Goal: Task Accomplishment & Management: Manage account settings

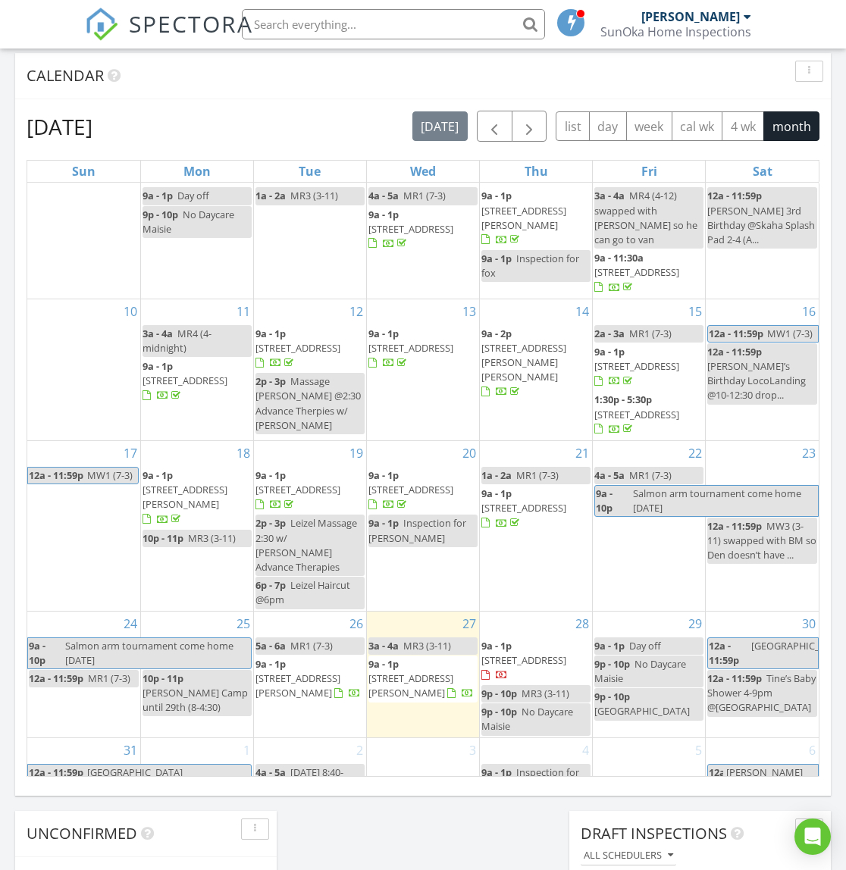
scroll to position [636, 0]
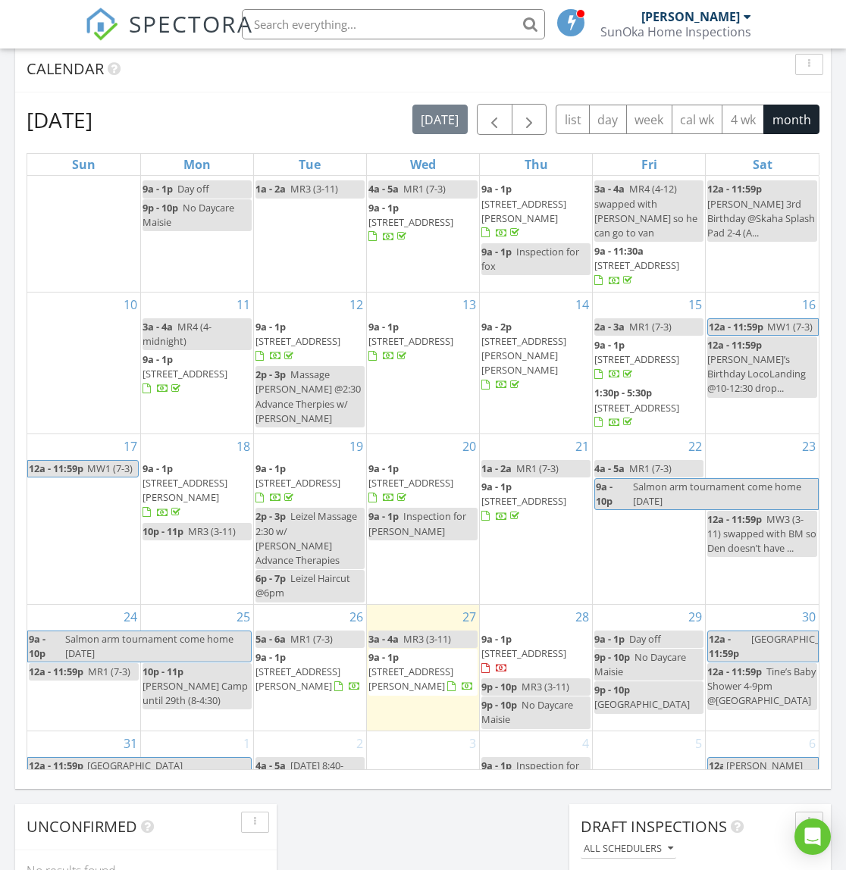
click at [533, 647] on span "2144 Main St, Cawston V0X 1C1" at bounding box center [523, 654] width 85 height 14
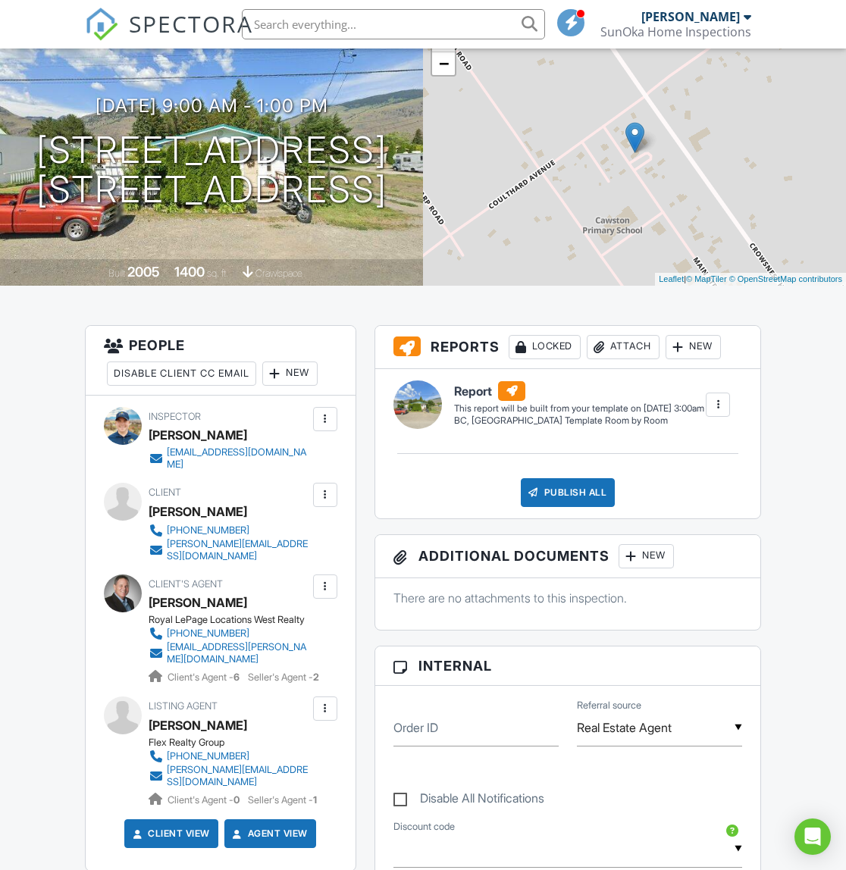
scroll to position [139, 0]
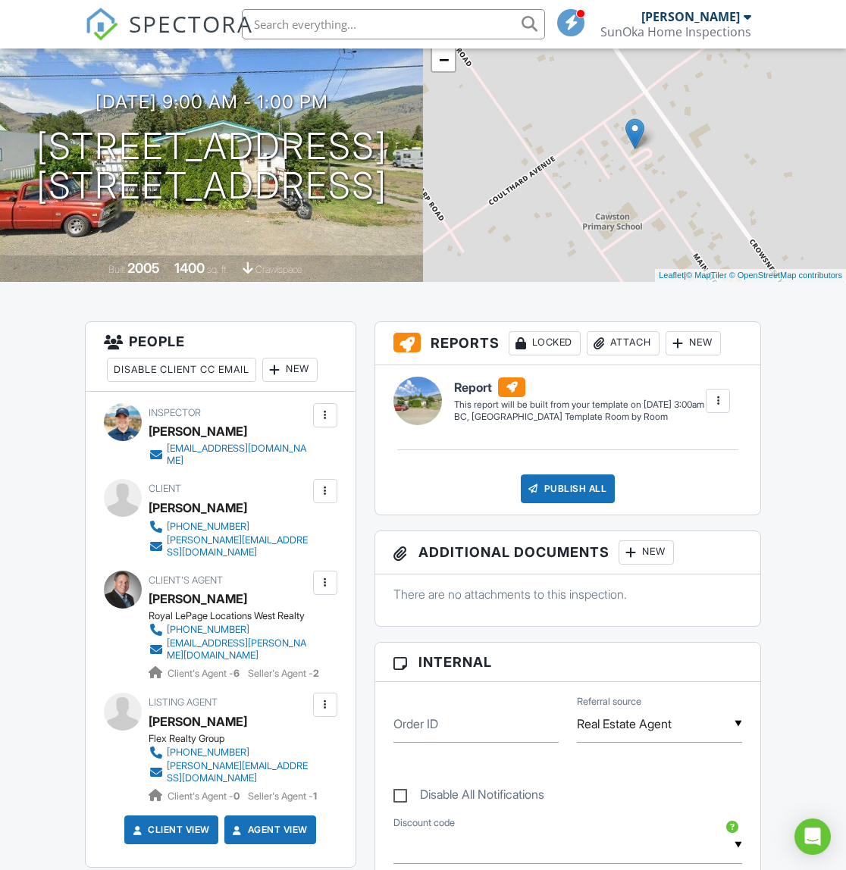
click at [327, 498] on div at bounding box center [325, 491] width 15 height 15
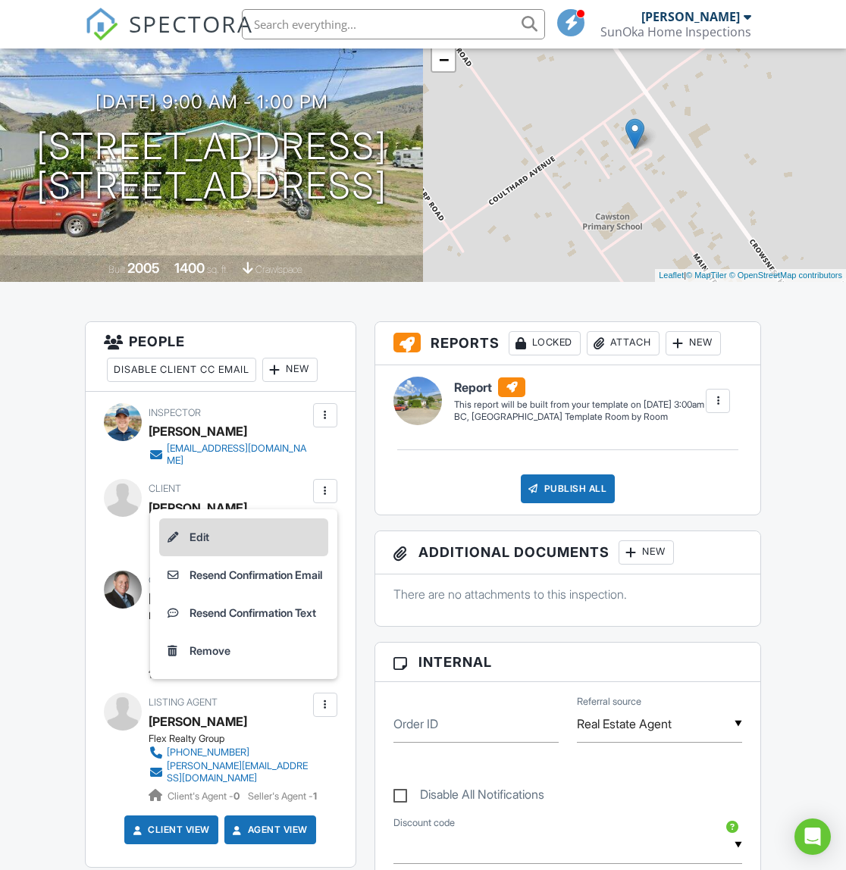
click at [195, 541] on li "Edit" at bounding box center [243, 538] width 169 height 38
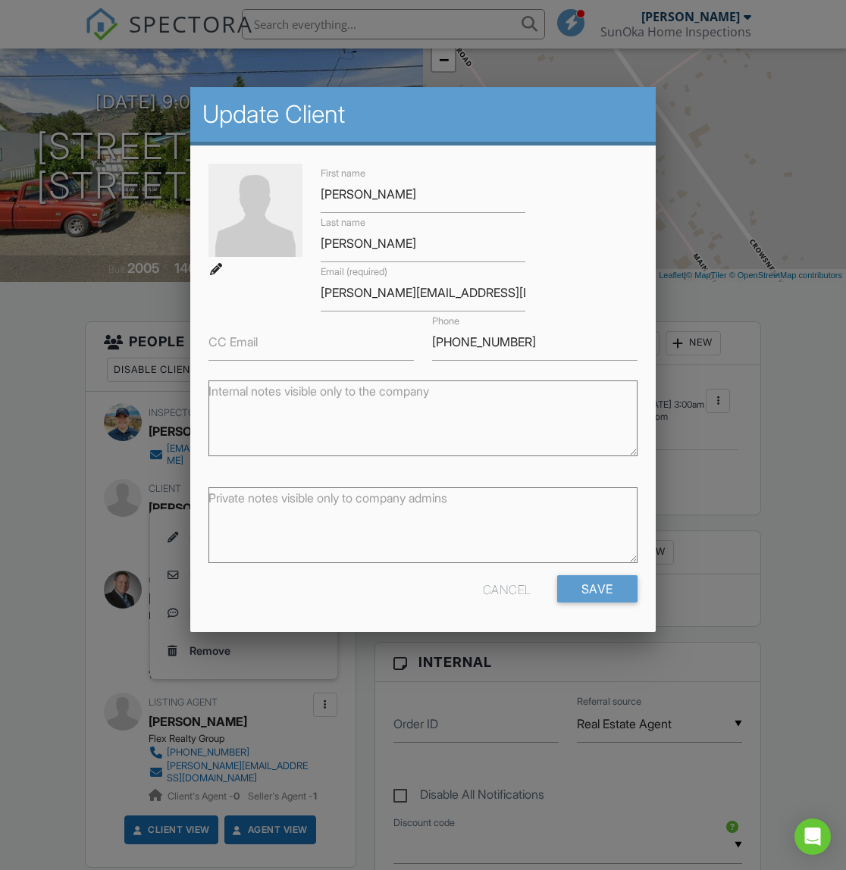
click at [509, 587] on div "Cancel" at bounding box center [507, 589] width 49 height 27
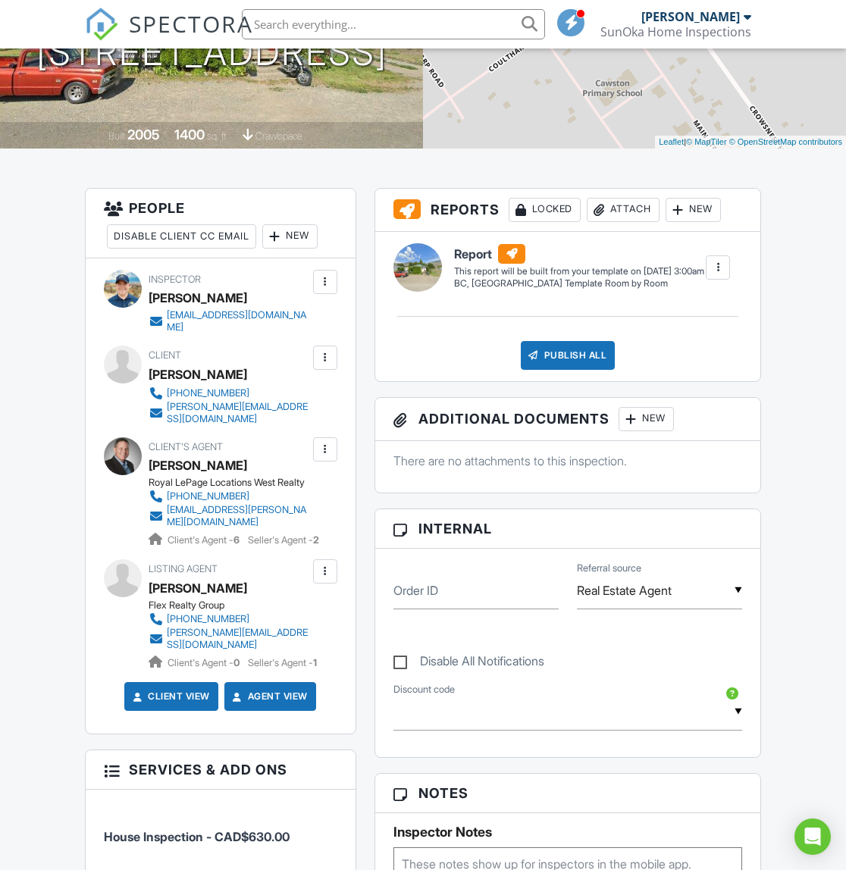
scroll to position [270, 0]
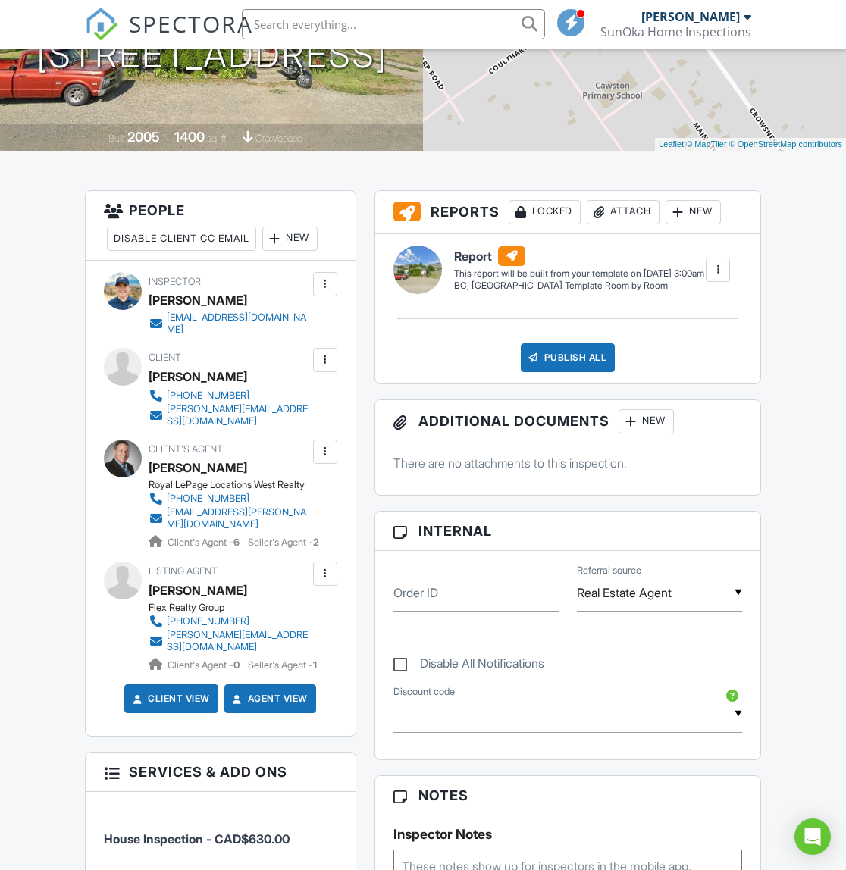
click at [318, 361] on div at bounding box center [325, 360] width 15 height 15
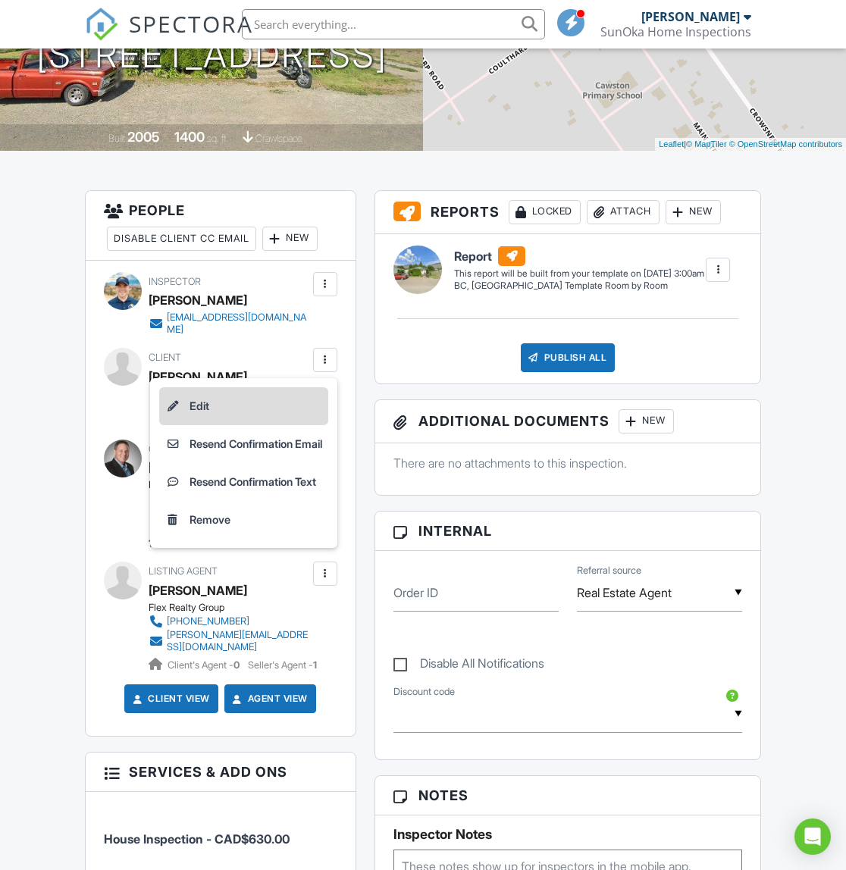
click at [212, 401] on li "Edit" at bounding box center [243, 406] width 169 height 38
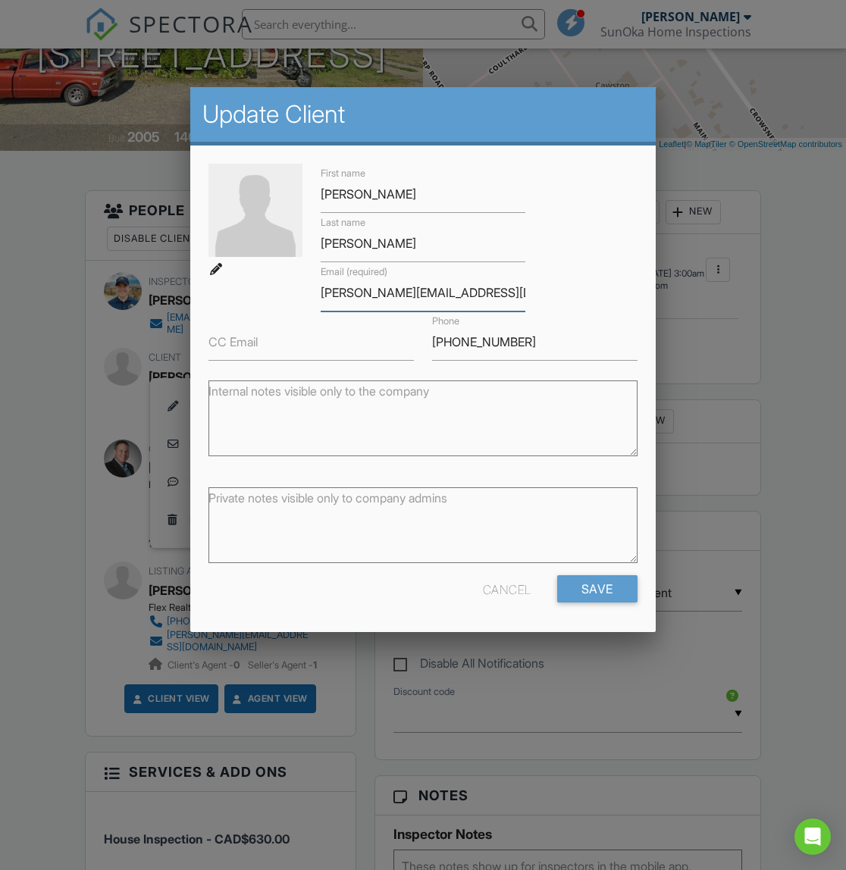
drag, startPoint x: 364, startPoint y: 293, endPoint x: 313, endPoint y: 293, distance: 50.8
click at [313, 293] on div "Email (required) denise_krickemeyer@cooperators.ca" at bounding box center [424, 286] width 224 height 49
click at [391, 293] on input "krickemeyer@cooperators.ca" at bounding box center [423, 292] width 205 height 37
drag, startPoint x: 403, startPoint y: 293, endPoint x: 515, endPoint y: 296, distance: 111.5
click at [515, 299] on input "krickemeyer@cooperators.ca" at bounding box center [423, 292] width 205 height 37
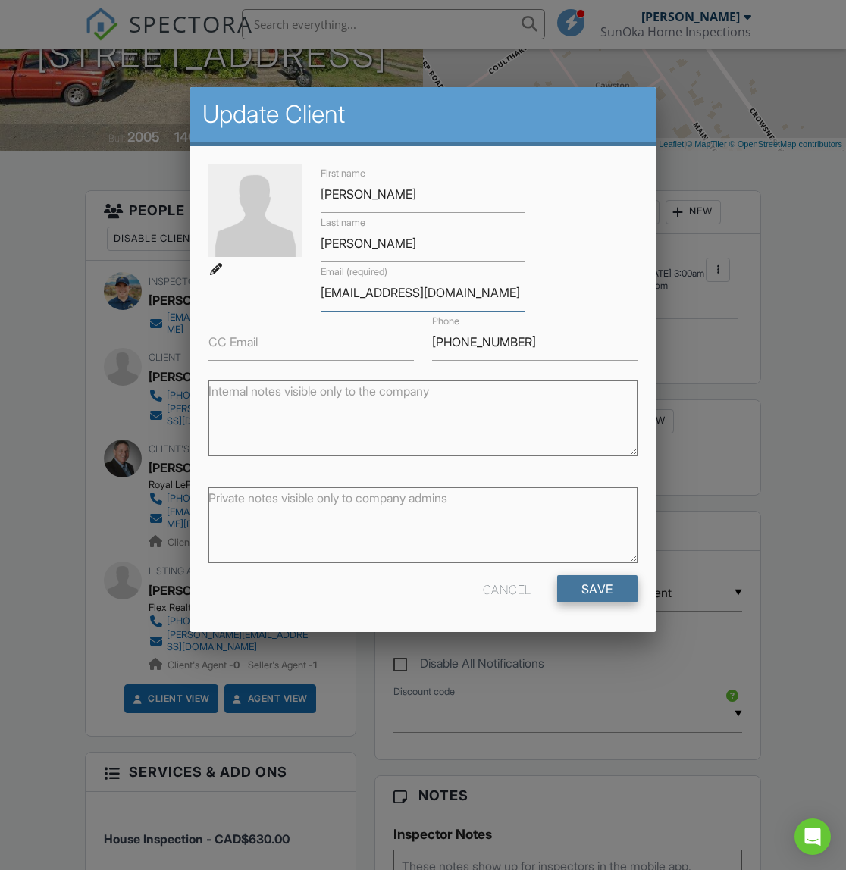
type input "krickemeyer@hotmail.com"
click at [577, 598] on input "Save" at bounding box center [597, 589] width 80 height 27
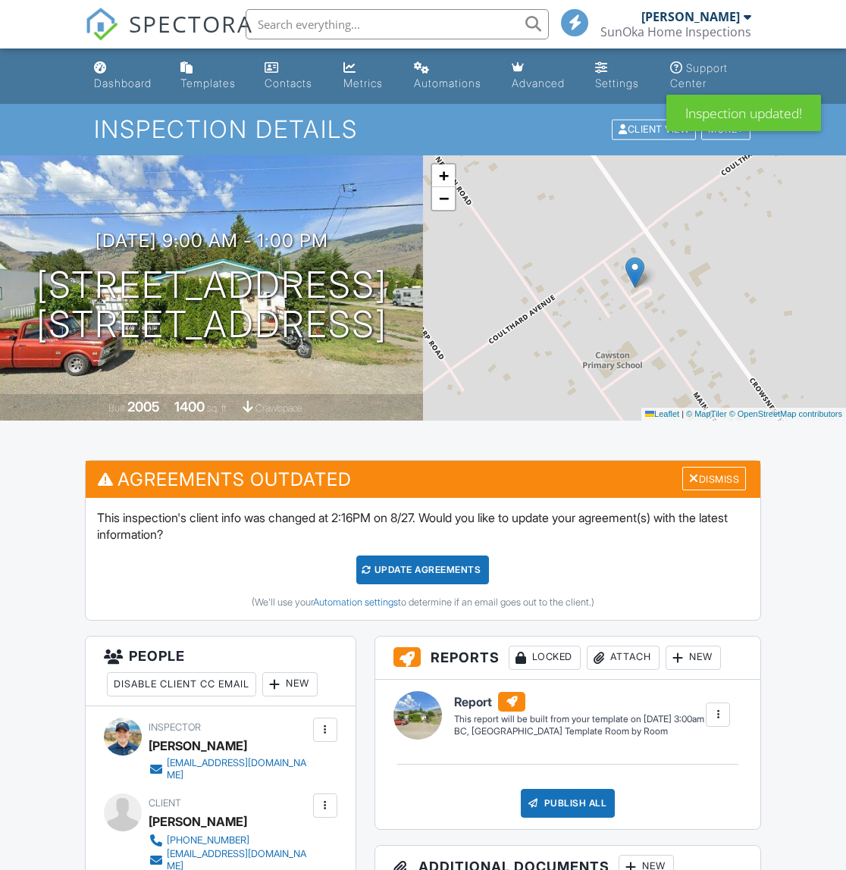
click at [400, 563] on div "Update Agreements" at bounding box center [422, 570] width 133 height 29
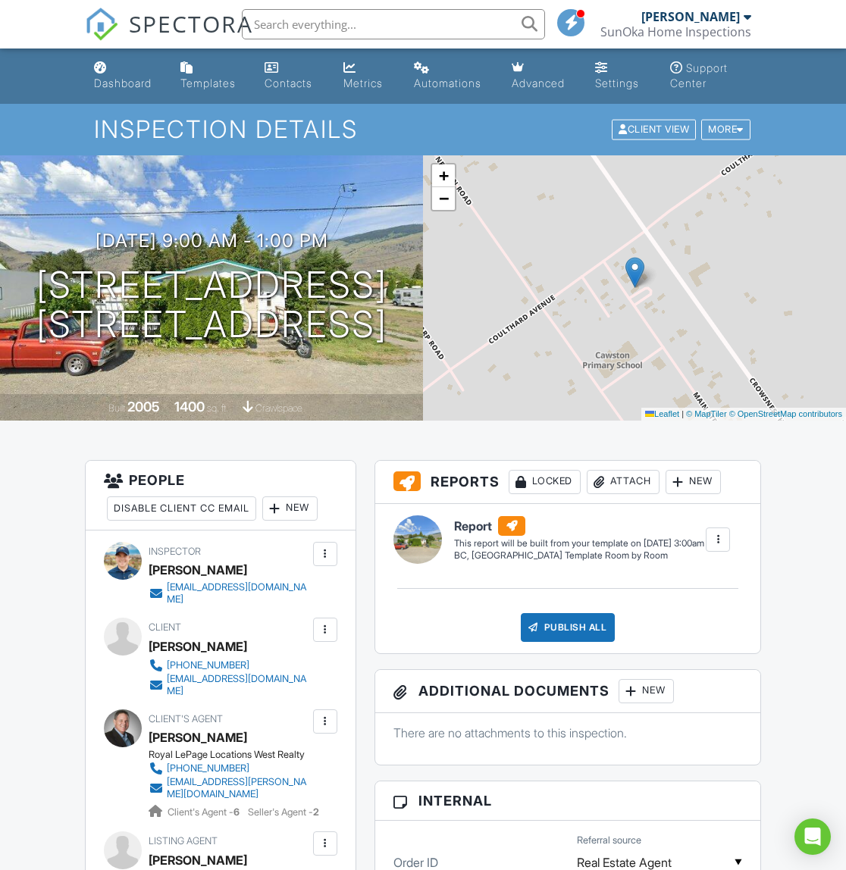
click at [118, 77] on div "Dashboard" at bounding box center [123, 83] width 58 height 13
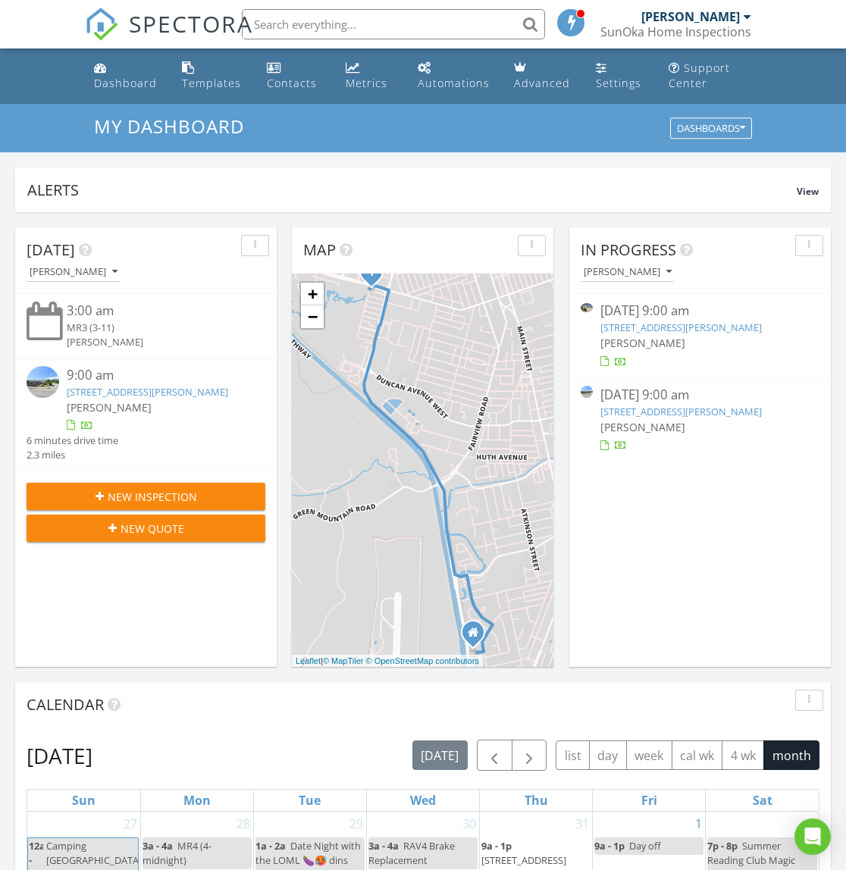
click at [651, 329] on link "6812 Cabernet Pl, Oliver, BC V0H 1T0" at bounding box center [682, 328] width 162 height 14
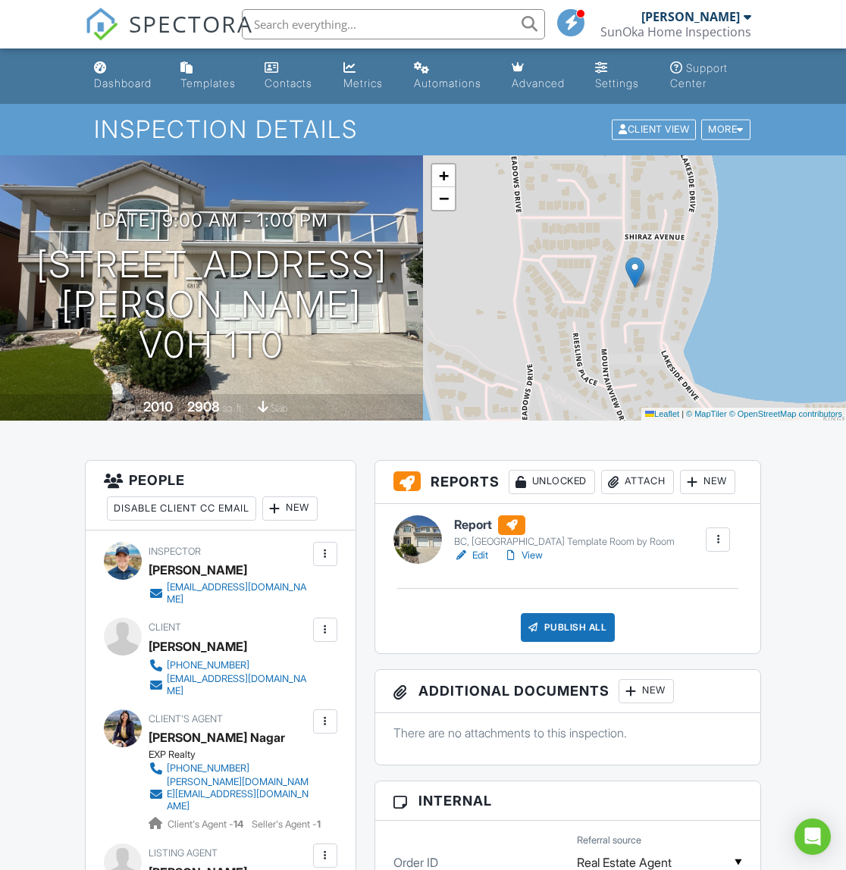
click at [476, 557] on link "Edit" at bounding box center [471, 555] width 34 height 15
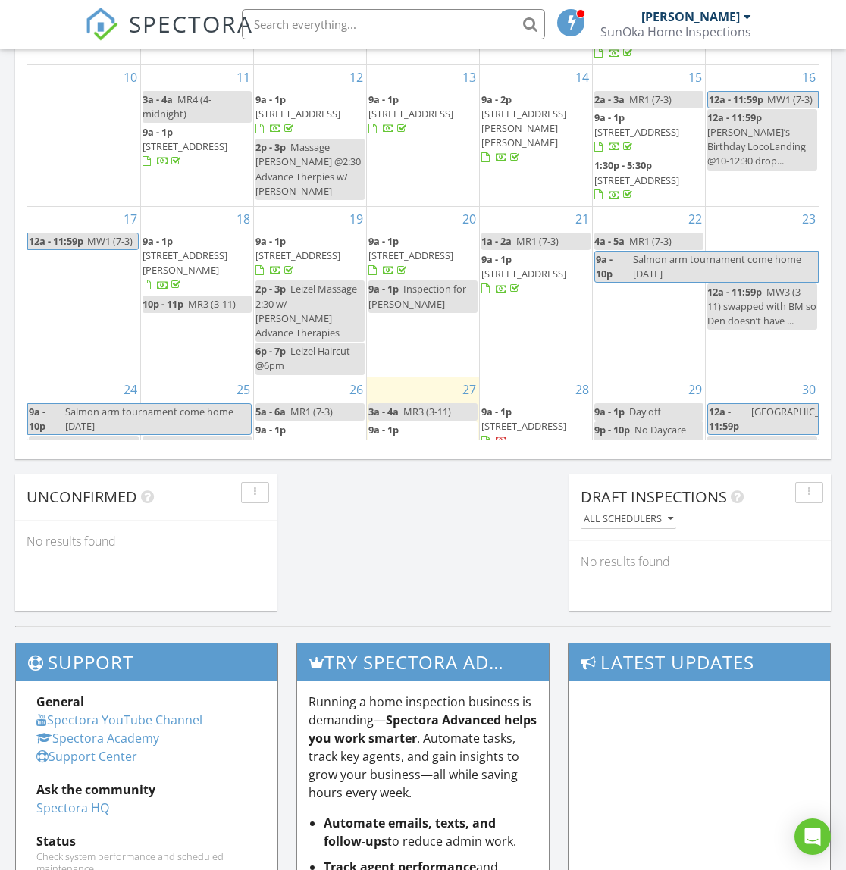
scroll to position [172, 0]
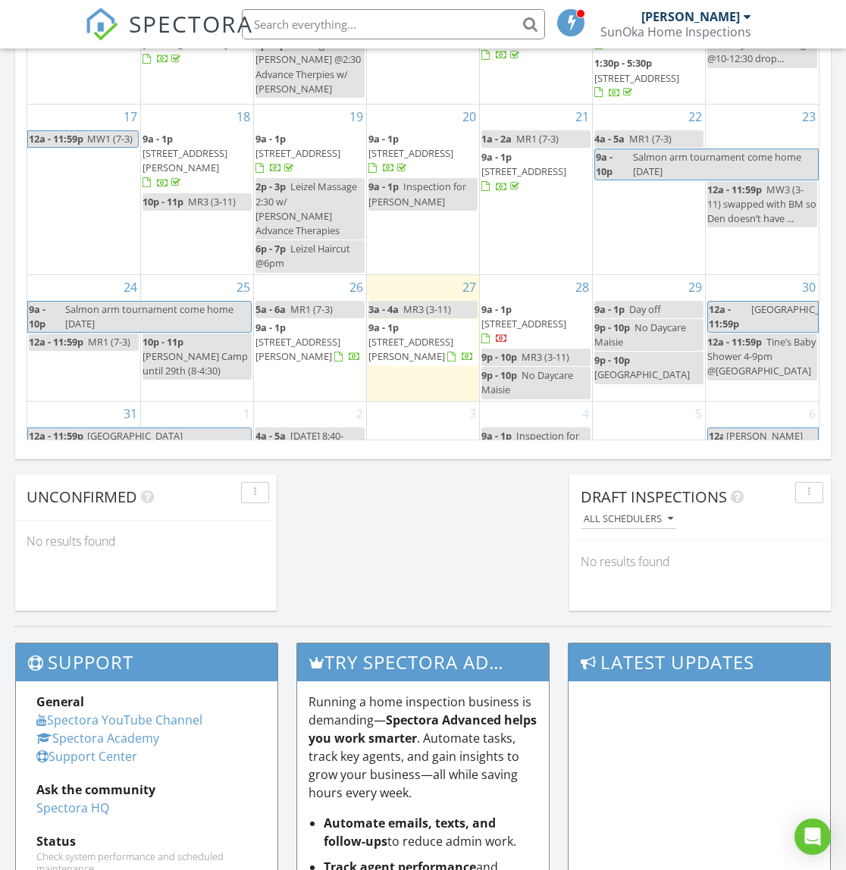
click at [297, 335] on span "[STREET_ADDRESS][PERSON_NAME]" at bounding box center [298, 349] width 85 height 28
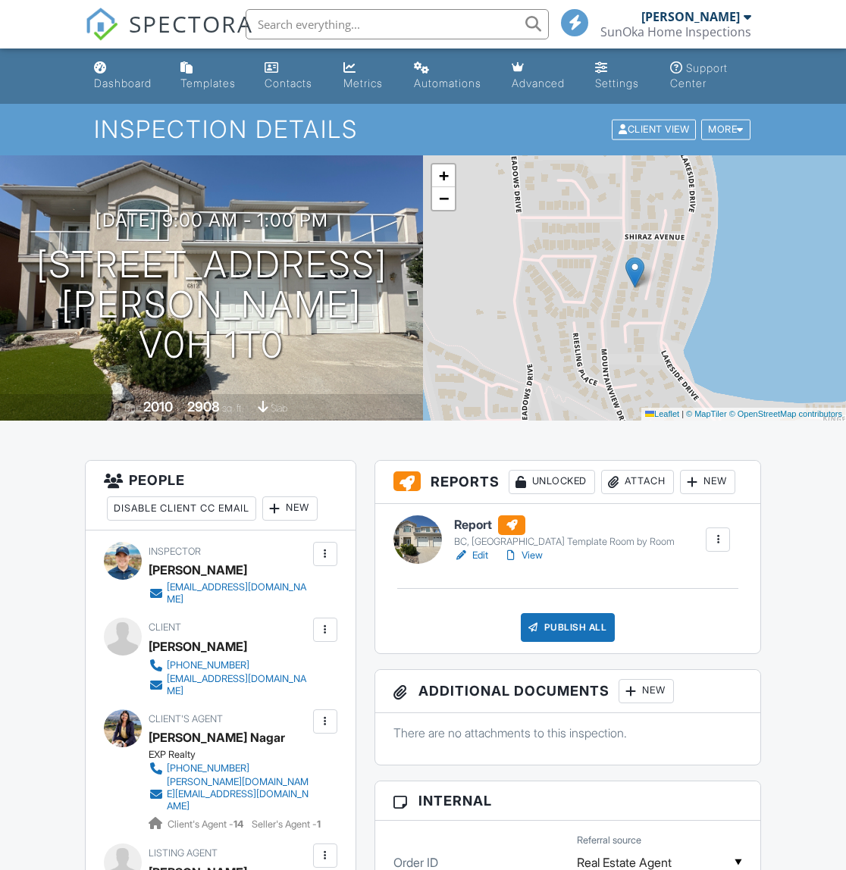
click at [484, 554] on link "Edit" at bounding box center [471, 555] width 34 height 15
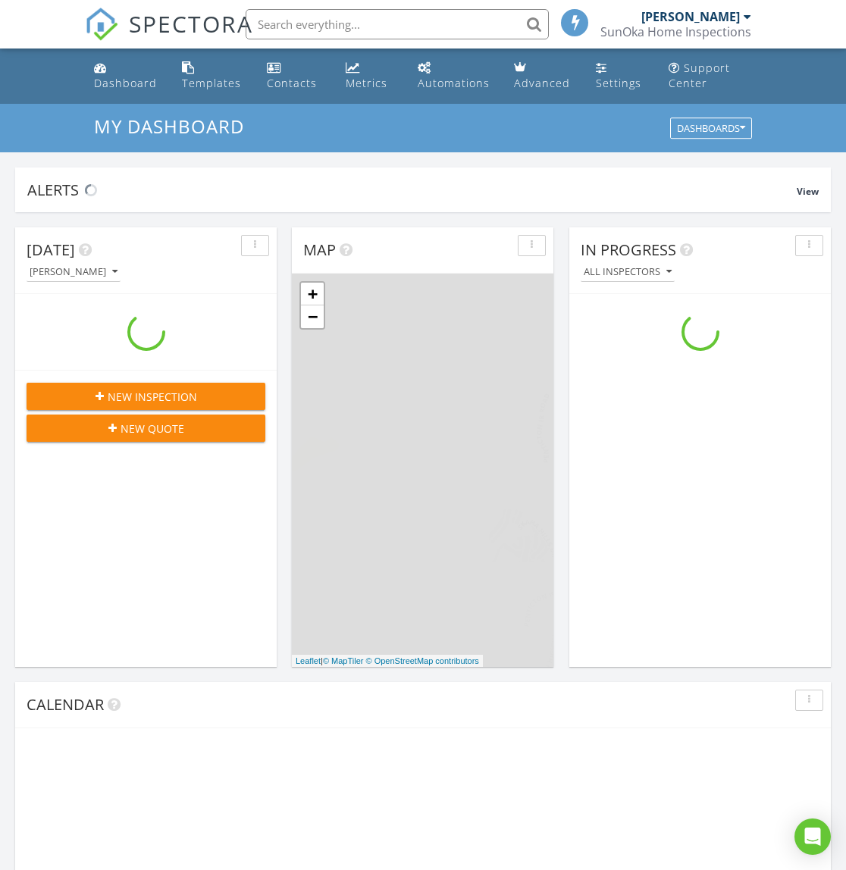
scroll to position [1381, 847]
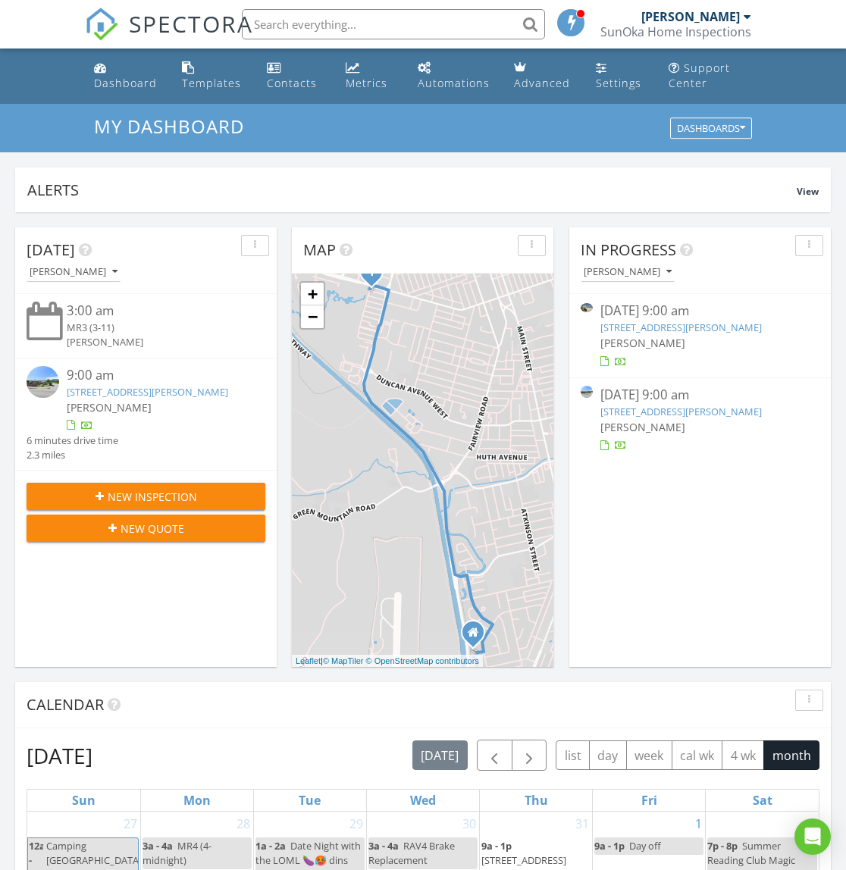
click at [645, 412] on link "[STREET_ADDRESS][PERSON_NAME]" at bounding box center [682, 412] width 162 height 14
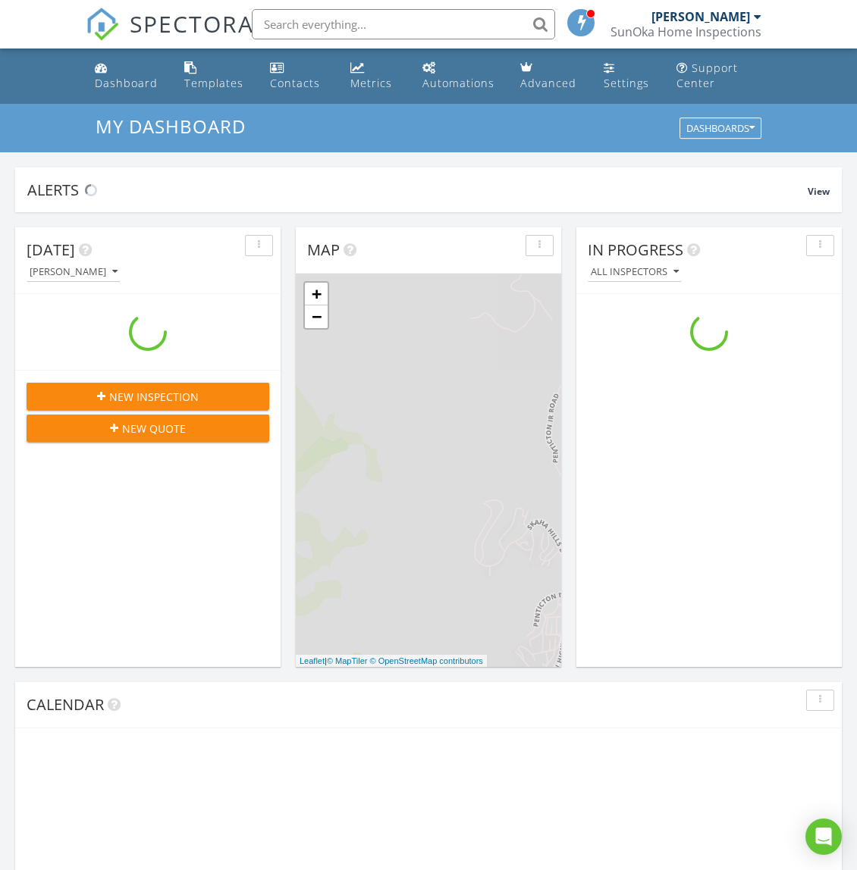
scroll to position [1381, 858]
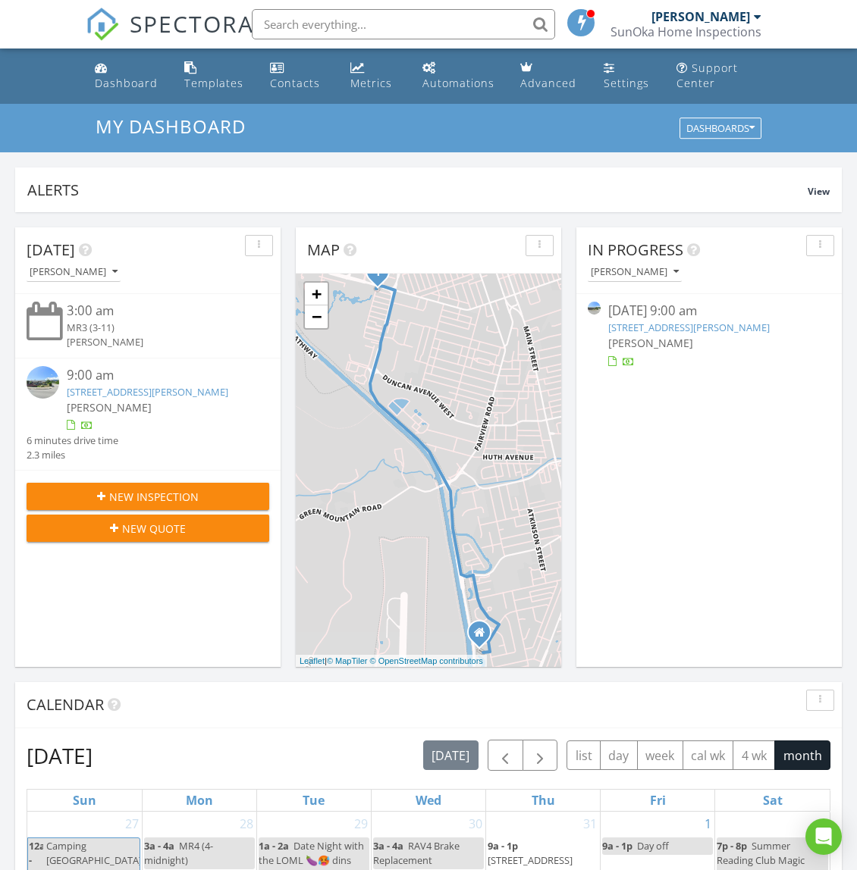
click at [697, 328] on link "[STREET_ADDRESS][PERSON_NAME]" at bounding box center [689, 328] width 162 height 14
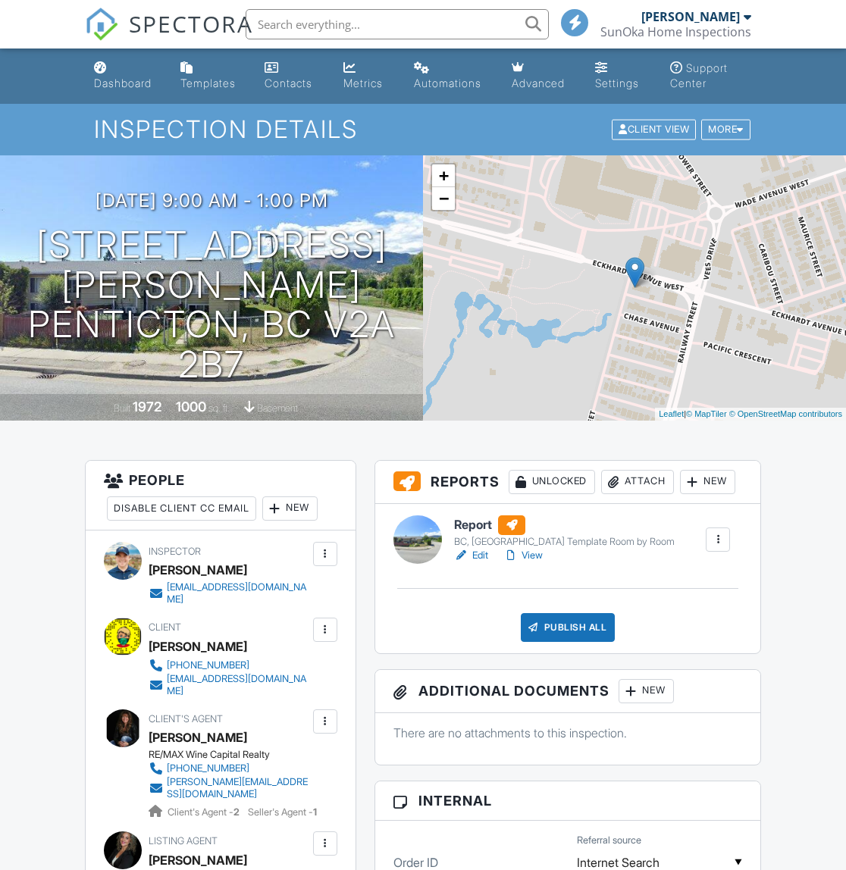
click at [480, 557] on link "Edit" at bounding box center [471, 555] width 34 height 15
